Goal: Transaction & Acquisition: Subscribe to service/newsletter

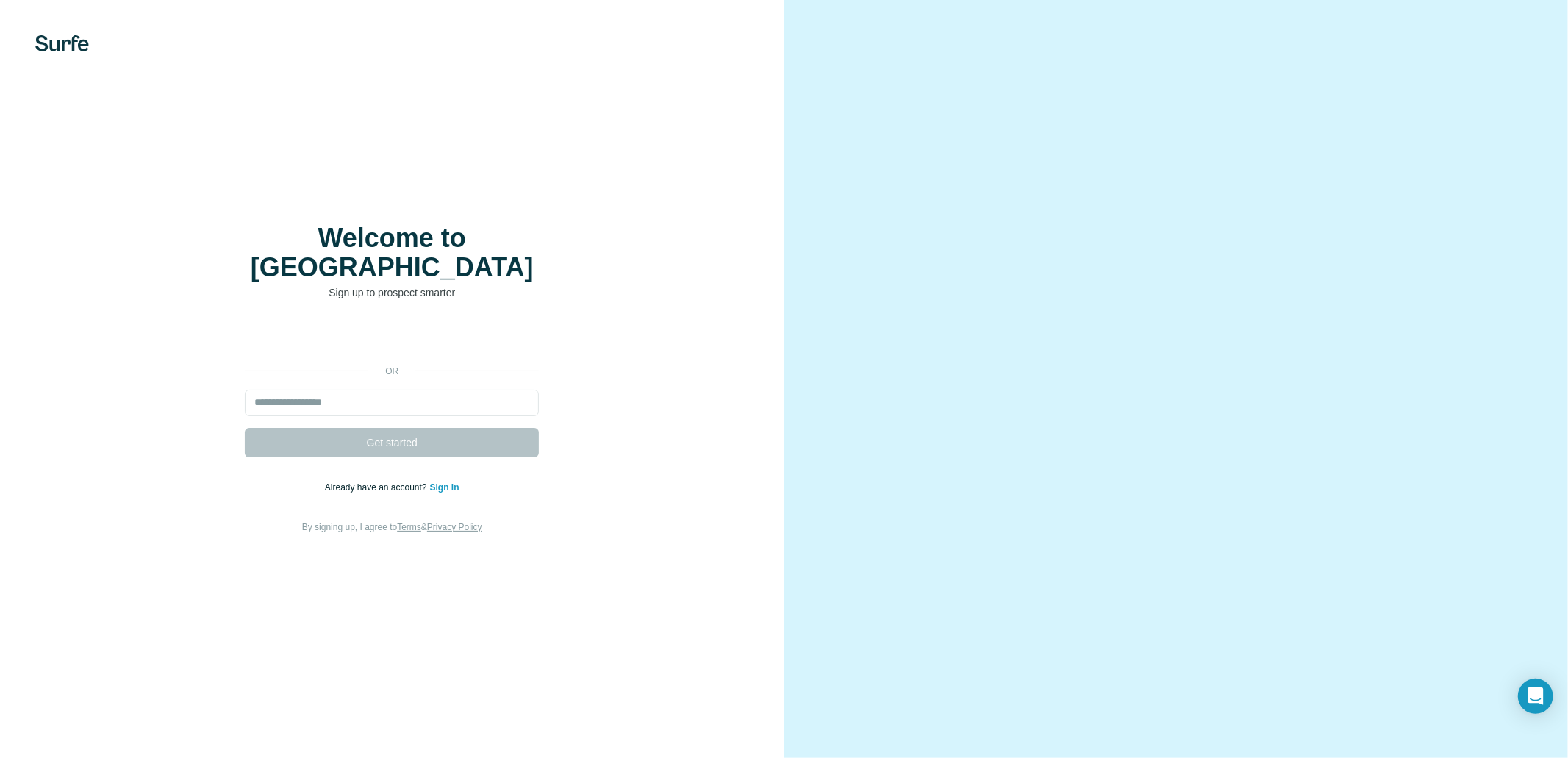
drag, startPoint x: 1013, startPoint y: 301, endPoint x: 1223, endPoint y: 403, distance: 233.4
click at [1227, 407] on video at bounding box center [1175, 379] width 529 height 265
click at [437, 390] on input "email" at bounding box center [392, 403] width 294 height 26
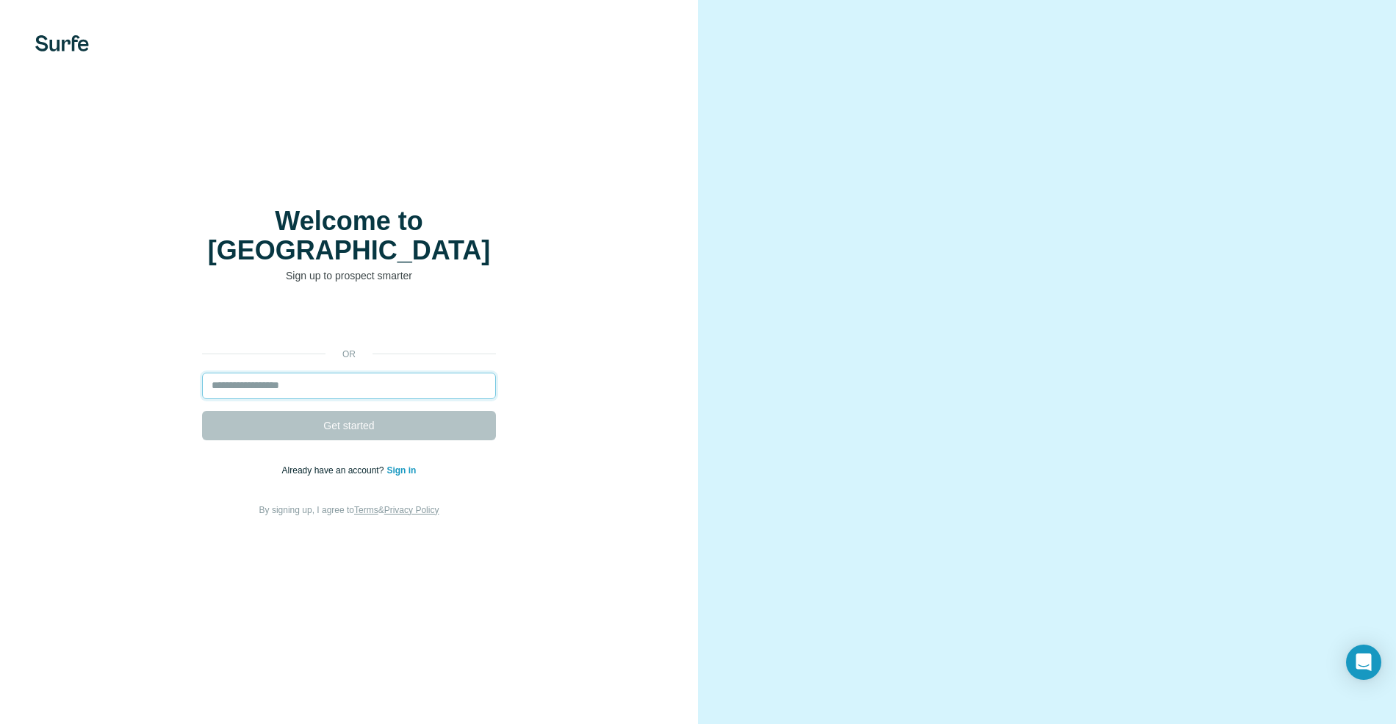
click at [395, 373] on input "email" at bounding box center [349, 386] width 294 height 26
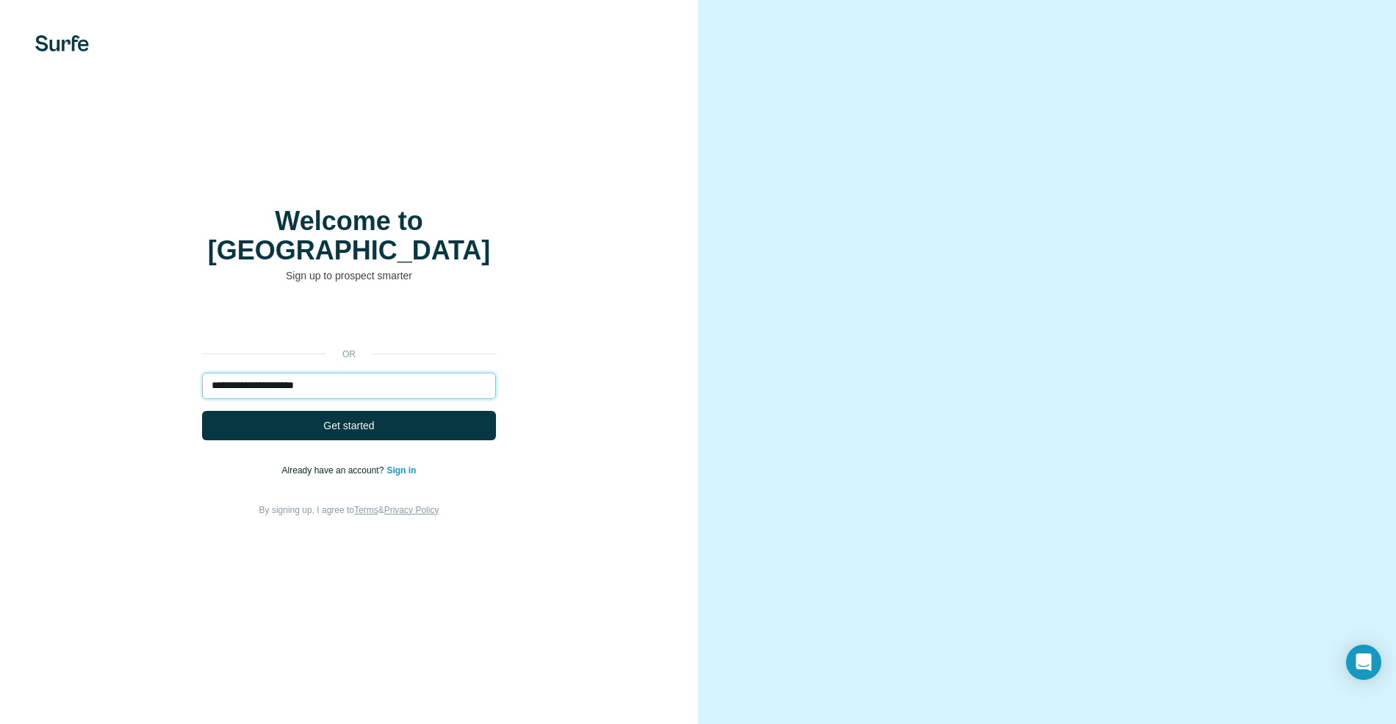
type input "**********"
click at [202, 411] on button "Get started" at bounding box center [349, 425] width 294 height 29
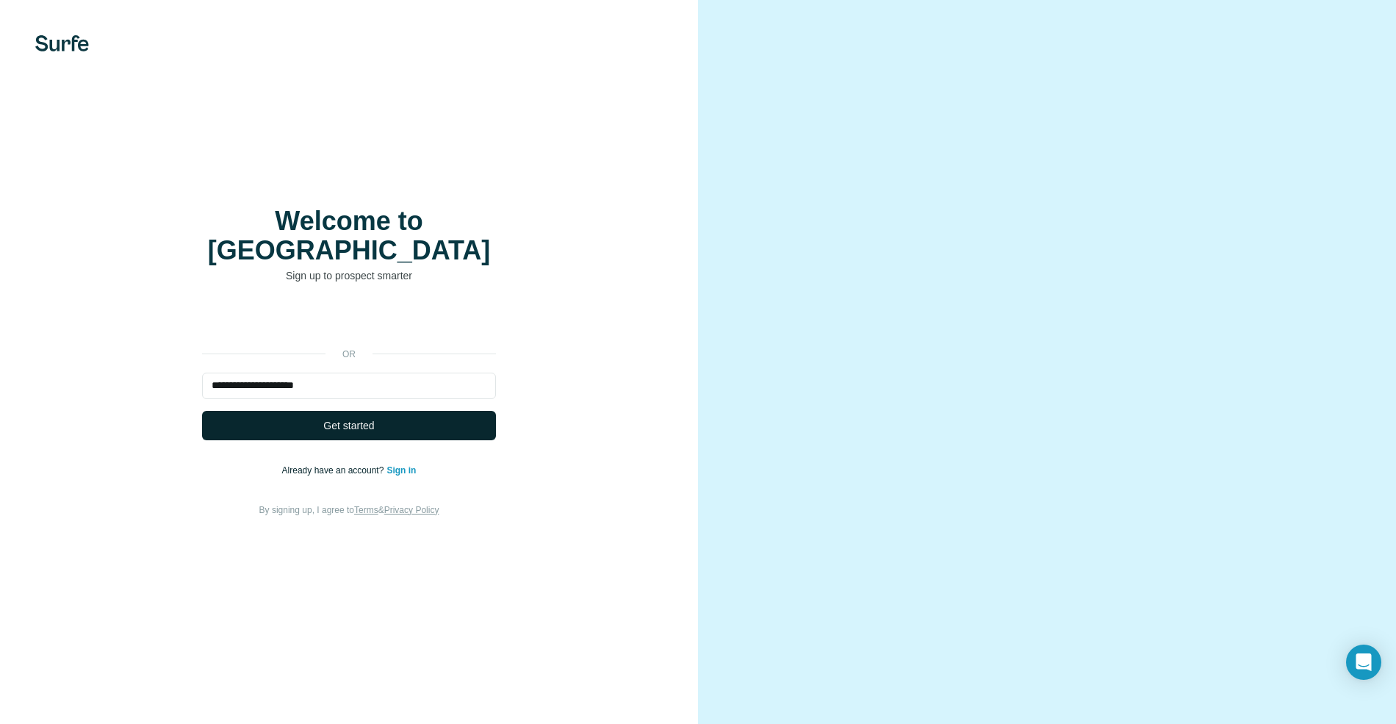
click at [378, 411] on button "Get started" at bounding box center [349, 425] width 294 height 29
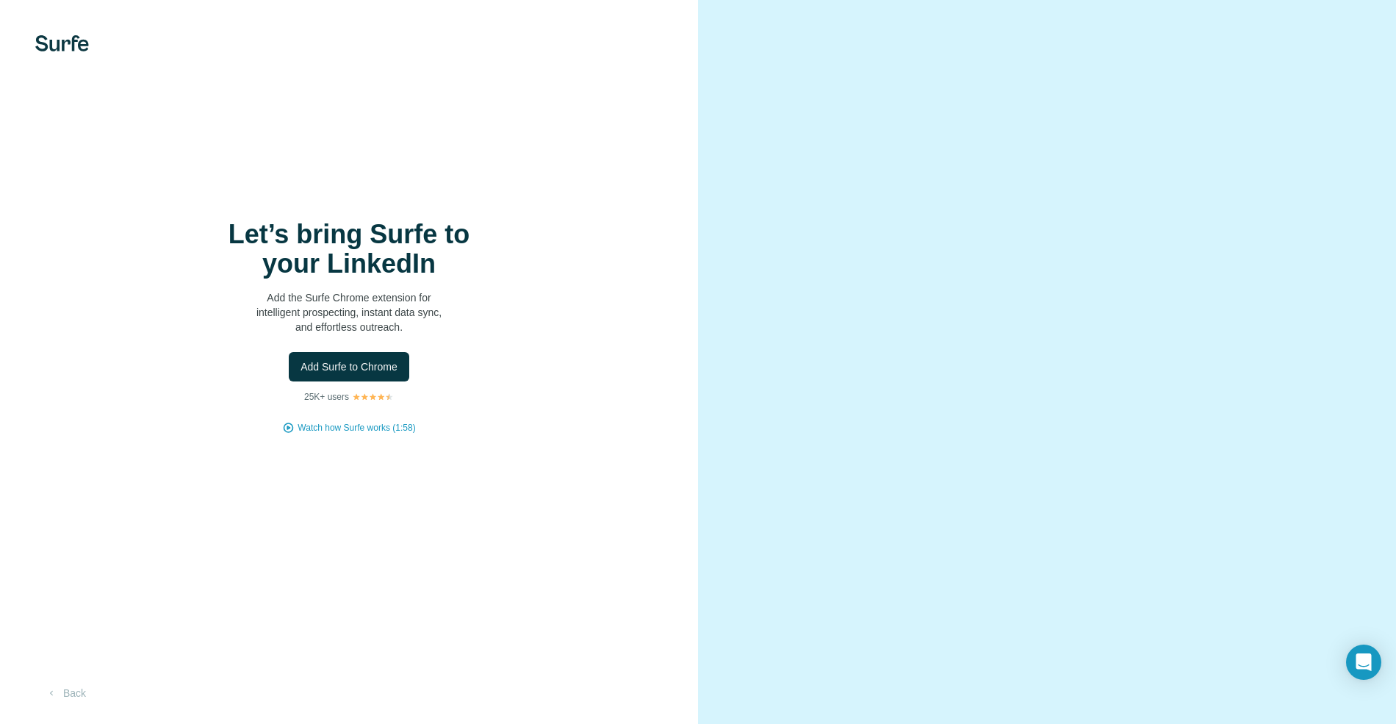
click at [500, 434] on div "Let’s bring Surfe to your LinkedIn Add the Surfe Chrome extension for intellige…" at bounding box center [348, 327] width 639 height 215
click at [495, 460] on div "Let’s bring Surfe to your LinkedIn Add the Surfe Chrome extension for intellige…" at bounding box center [349, 362] width 698 height 724
drag, startPoint x: 437, startPoint y: 459, endPoint x: 437, endPoint y: 473, distance: 14.7
click at [437, 459] on div "Let’s bring Surfe to your LinkedIn Add the Surfe Chrome extension for intellige…" at bounding box center [349, 362] width 698 height 724
click at [380, 361] on span "Add Surfe to Chrome" at bounding box center [349, 366] width 97 height 15
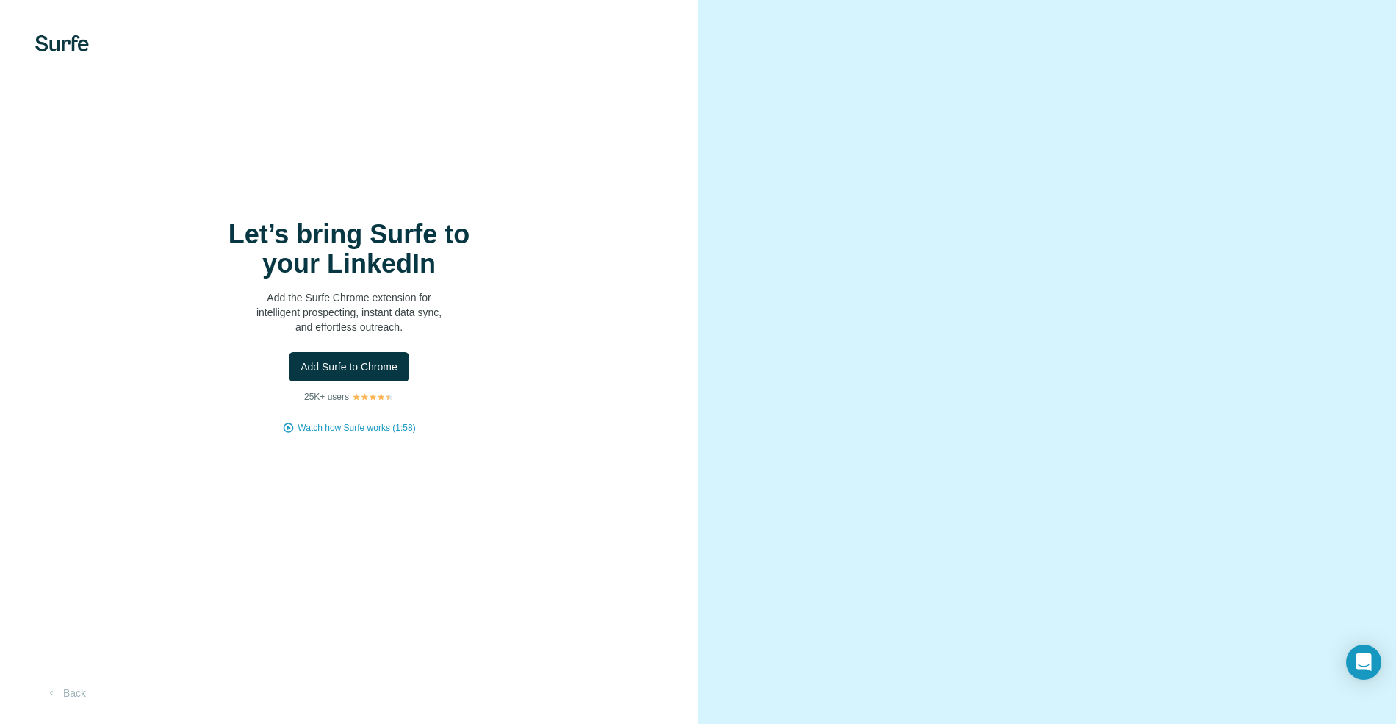
click at [418, 154] on div "Let’s bring Surfe to your LinkedIn Add the Surfe Chrome extension for intellige…" at bounding box center [349, 362] width 698 height 724
click at [362, 434] on span "Watch how Surfe works (1:58)" at bounding box center [357, 427] width 118 height 13
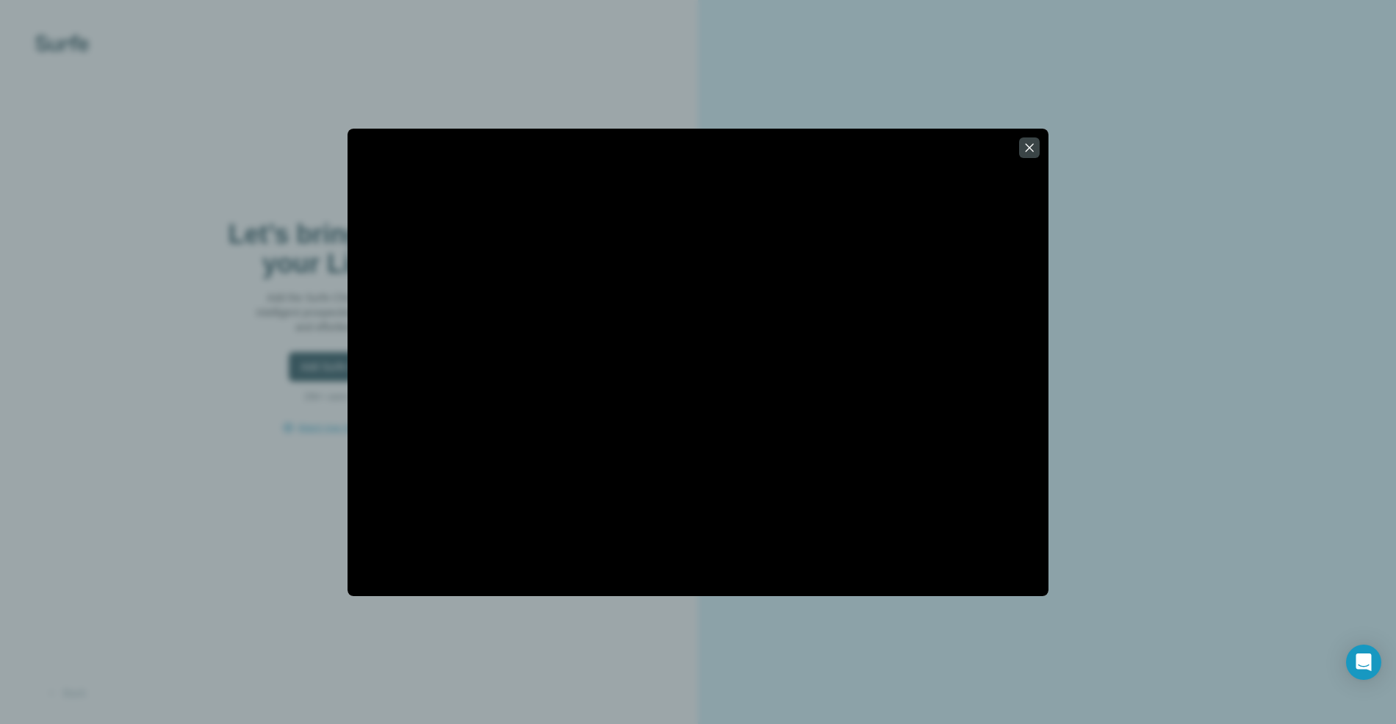
click at [1158, 224] on div at bounding box center [698, 362] width 1396 height 724
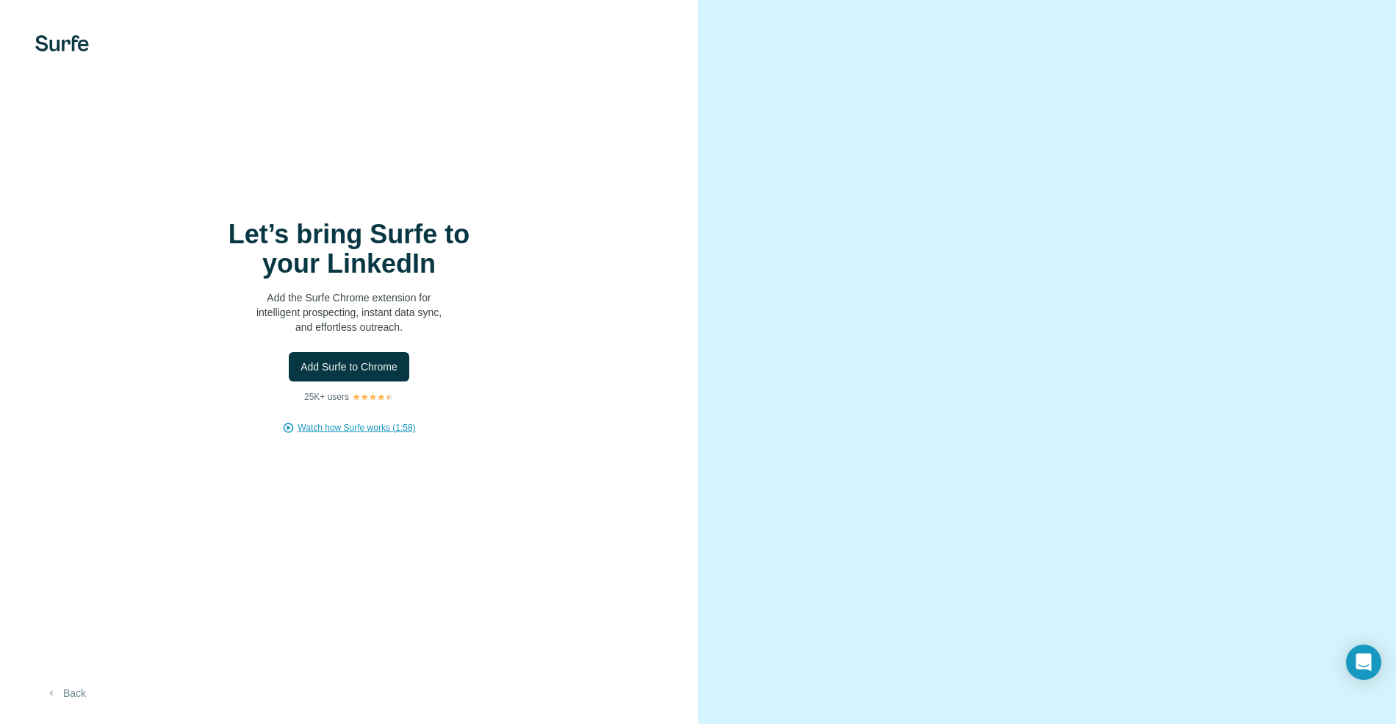
click at [78, 692] on button "Back" at bounding box center [65, 693] width 61 height 26
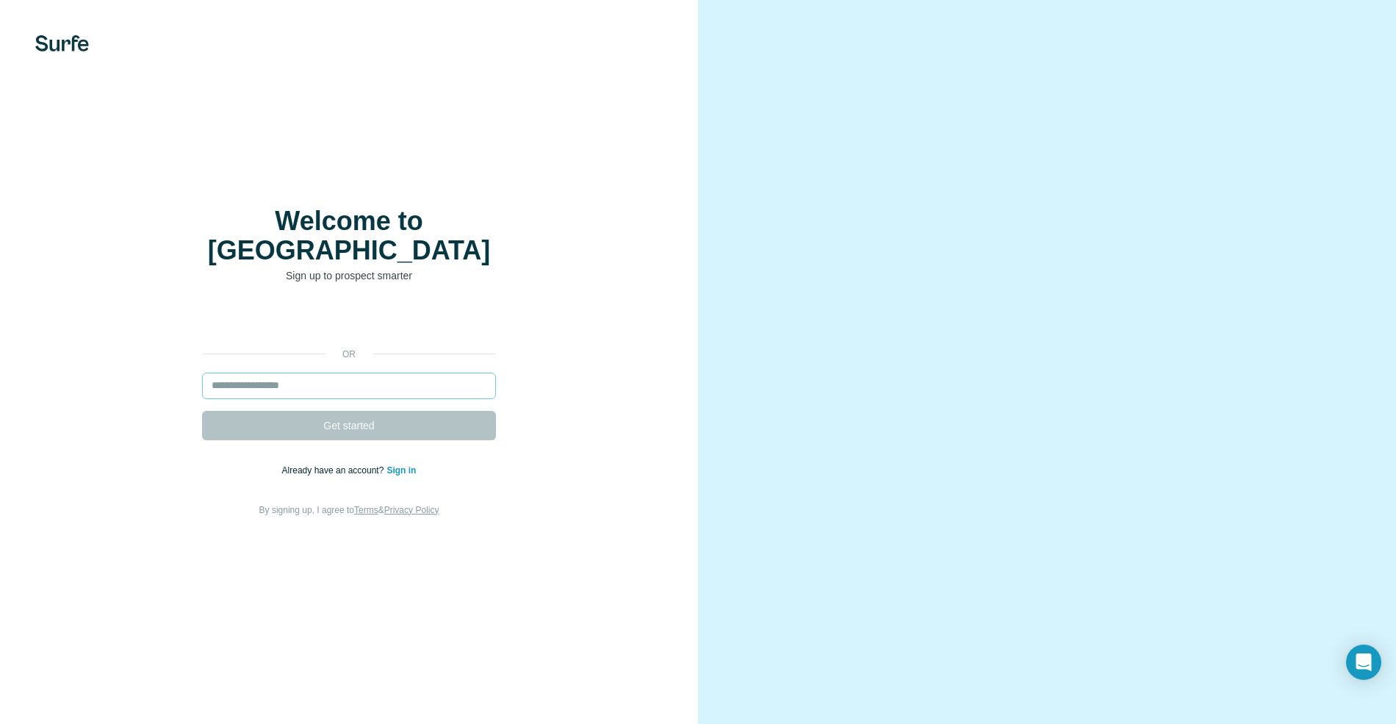
click at [388, 376] on input "email" at bounding box center [349, 386] width 294 height 26
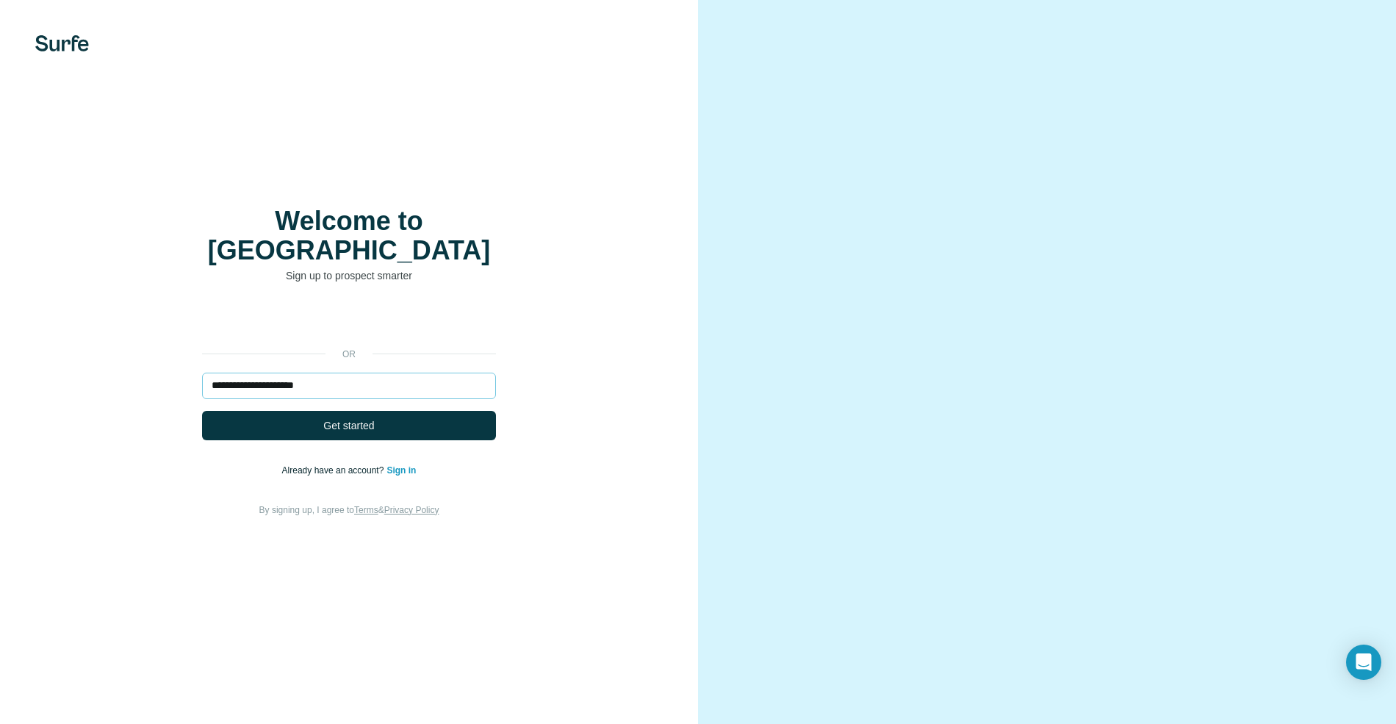
type input "**********"
click at [202, 411] on button "Get started" at bounding box center [349, 425] width 294 height 29
click at [411, 412] on button "Get started" at bounding box center [349, 425] width 294 height 29
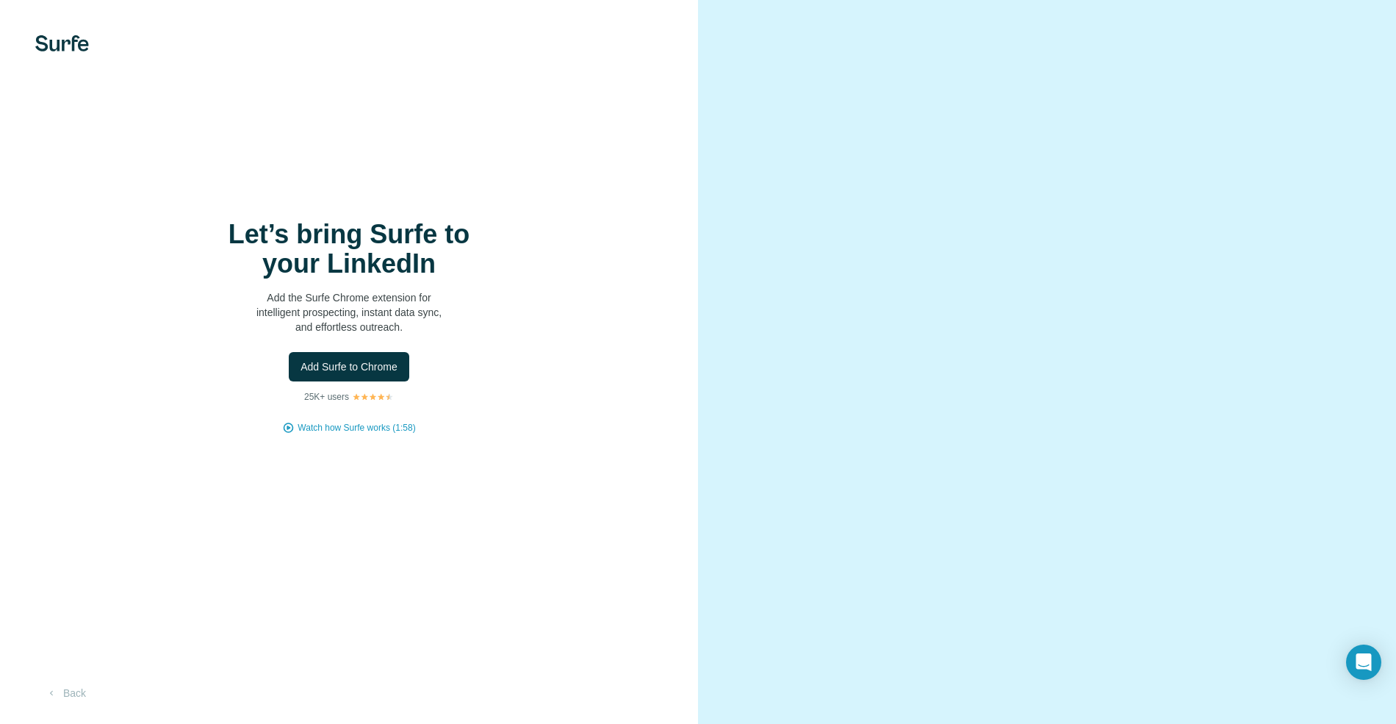
click at [387, 344] on div "Let’s bring Surfe to your LinkedIn Add the Surfe Chrome extension for intellige…" at bounding box center [348, 327] width 639 height 215
click at [377, 365] on span "Add Surfe to Chrome" at bounding box center [349, 366] width 97 height 15
click at [57, 700] on button "Back" at bounding box center [65, 693] width 61 height 26
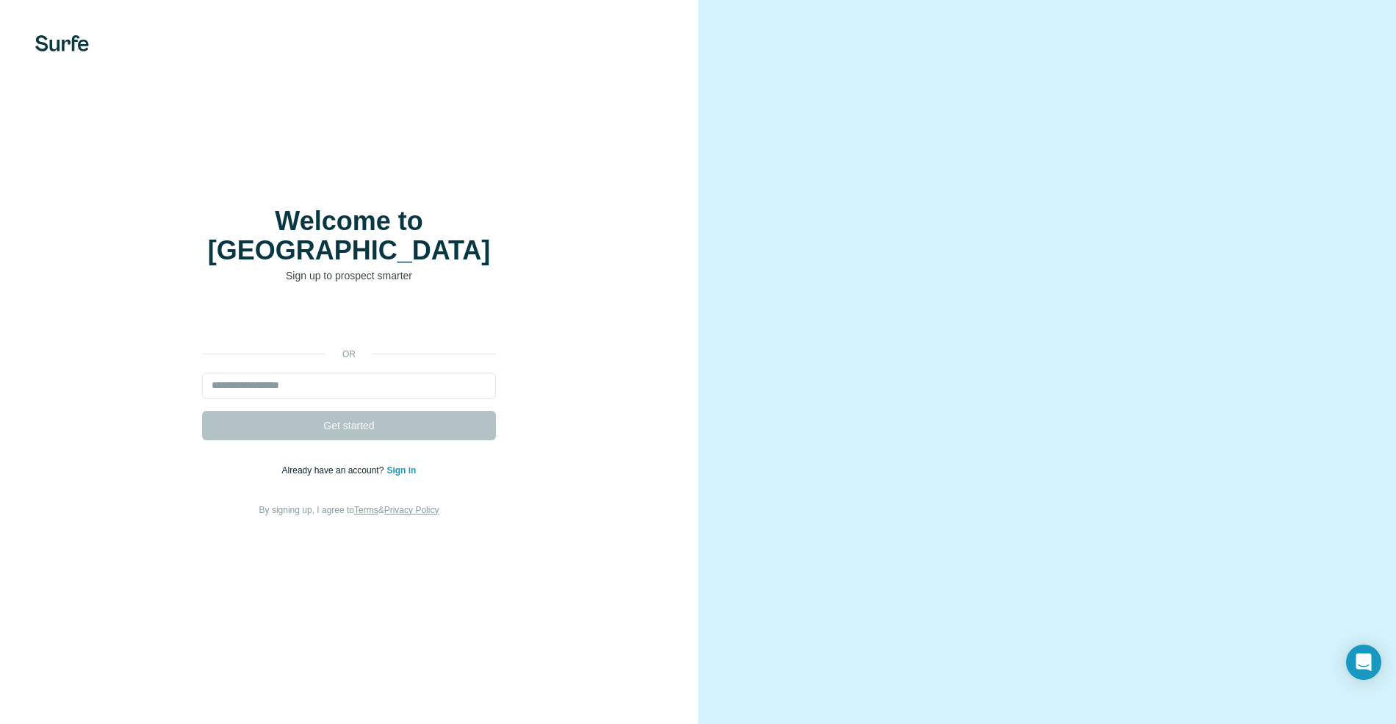
click at [365, 144] on div "Welcome to Surfe Sign up to prospect smarter or Get started Already have an acc…" at bounding box center [349, 362] width 698 height 724
